Goal: Task Accomplishment & Management: Use online tool/utility

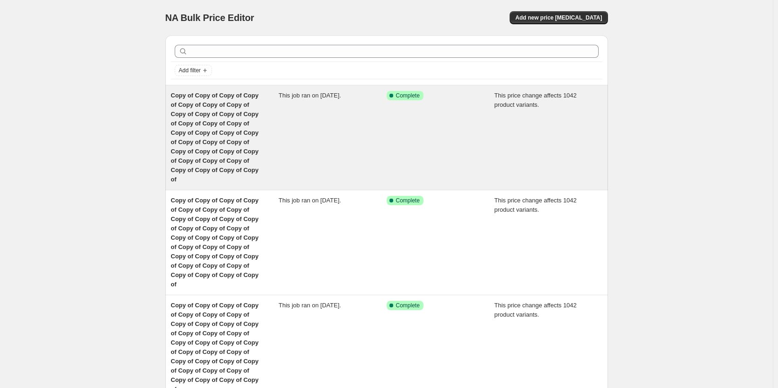
click at [195, 114] on span "Copy of Copy of Copy of Copy of Copy of Copy of Copy of Copy of Copy of Copy of…" at bounding box center [215, 137] width 88 height 91
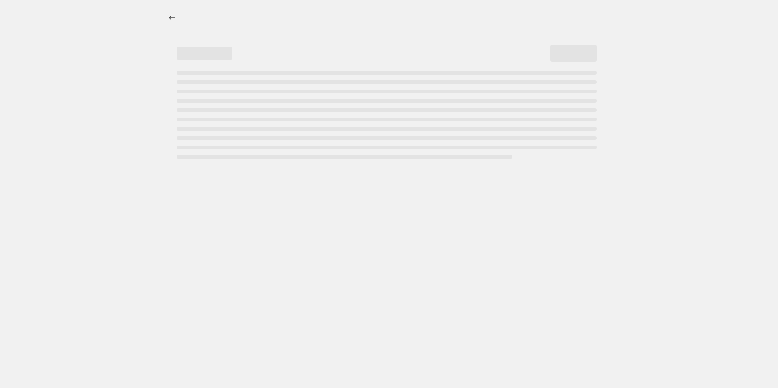
select select "margin"
select select "remove"
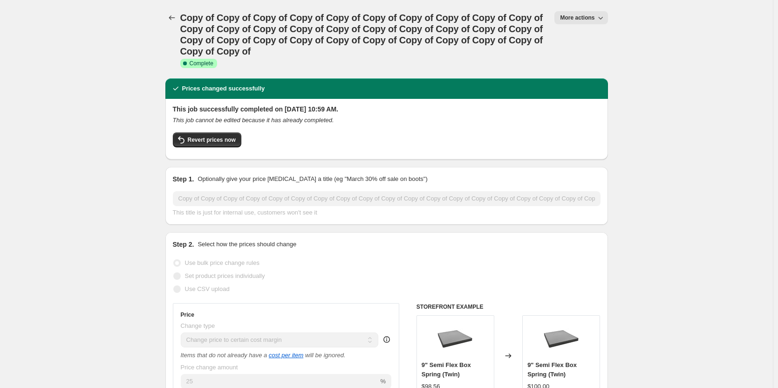
click at [579, 22] on button "More actions" at bounding box center [580, 17] width 53 height 13
click at [580, 57] on span "Copy to new job" at bounding box center [595, 52] width 62 height 9
select select "margin"
select select "remove"
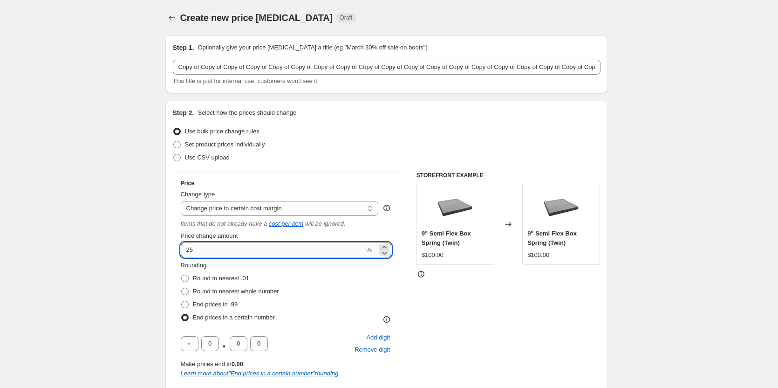
click at [205, 251] on input "25" at bounding box center [273, 249] width 184 height 15
type input "2"
type input "30"
click at [189, 293] on span at bounding box center [184, 290] width 7 height 7
click at [182, 288] on input "Round to nearest whole number" at bounding box center [181, 287] width 0 height 0
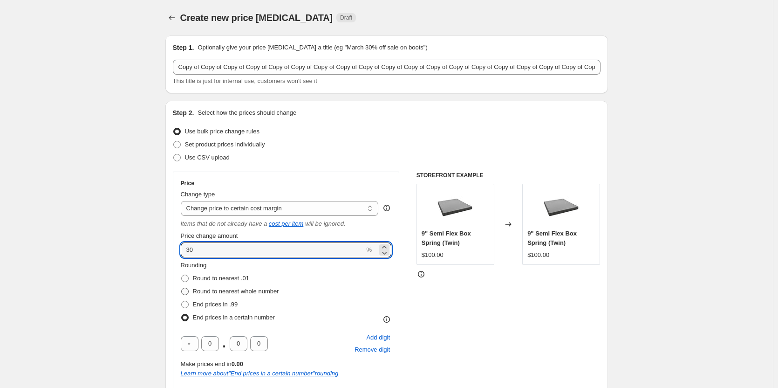
radio input "true"
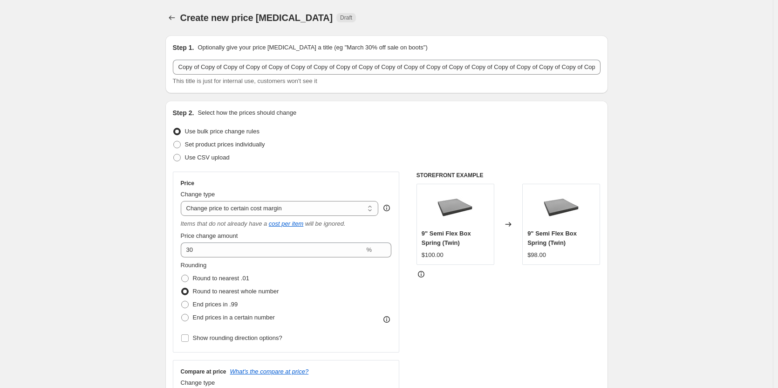
click at [328, 287] on div "Rounding Round to nearest .01 Round to nearest whole number End prices in .99 E…" at bounding box center [286, 291] width 211 height 63
click at [186, 337] on input "Show rounding direction options?" at bounding box center [184, 337] width 7 height 7
checkbox input "true"
click at [479, 295] on div "STOREFRONT EXAMPLE 9" Semi Flex Box Spring (Twin) $100.00 Changed to 9" Semi Fl…" at bounding box center [509, 320] width 184 height 298
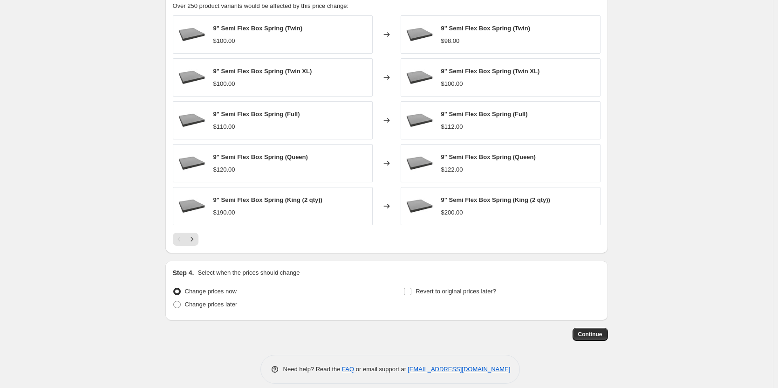
scroll to position [666, 0]
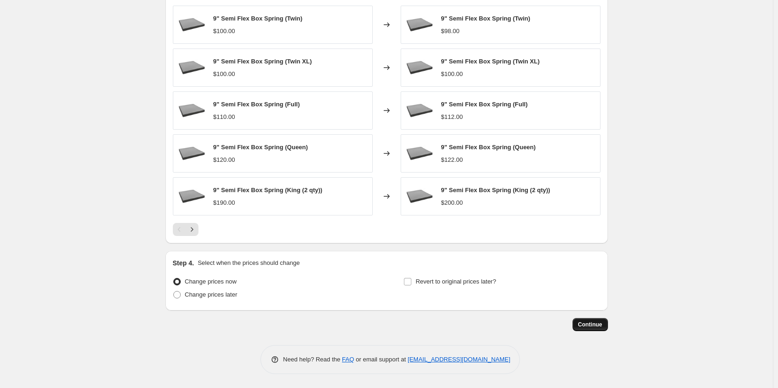
click at [594, 328] on span "Continue" at bounding box center [590, 324] width 24 height 7
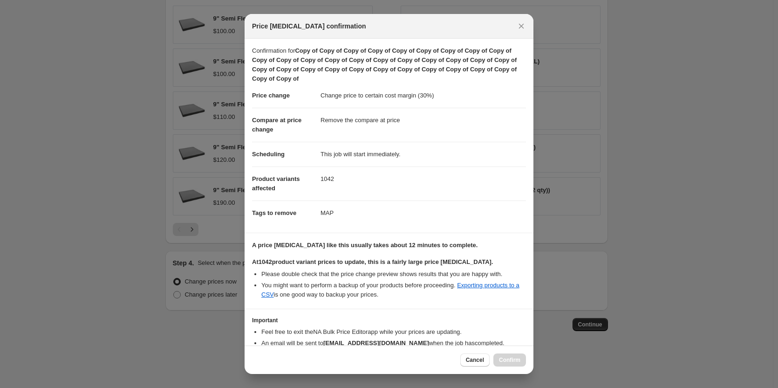
scroll to position [51, 0]
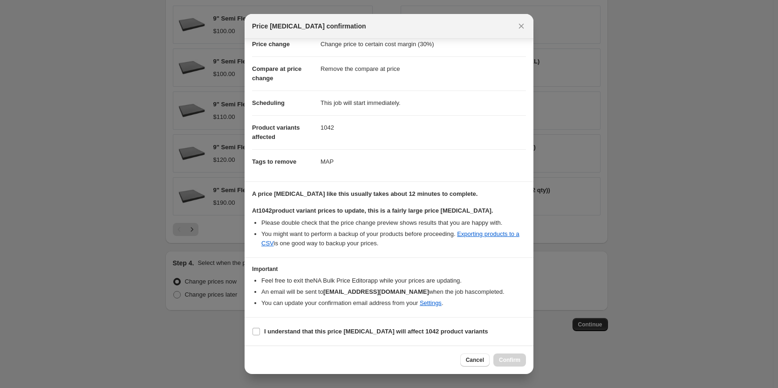
click at [254, 334] on input "I understand that this price [MEDICAL_DATA] will affect 1042 product variants" at bounding box center [256, 331] width 7 height 7
checkbox input "true"
click at [509, 363] on span "Confirm" at bounding box center [509, 359] width 21 height 7
type input "Copy of Copy of Copy of Copy of Copy of Copy of Copy of Copy of Copy of Copy of…"
